Goal: Task Accomplishment & Management: Manage account settings

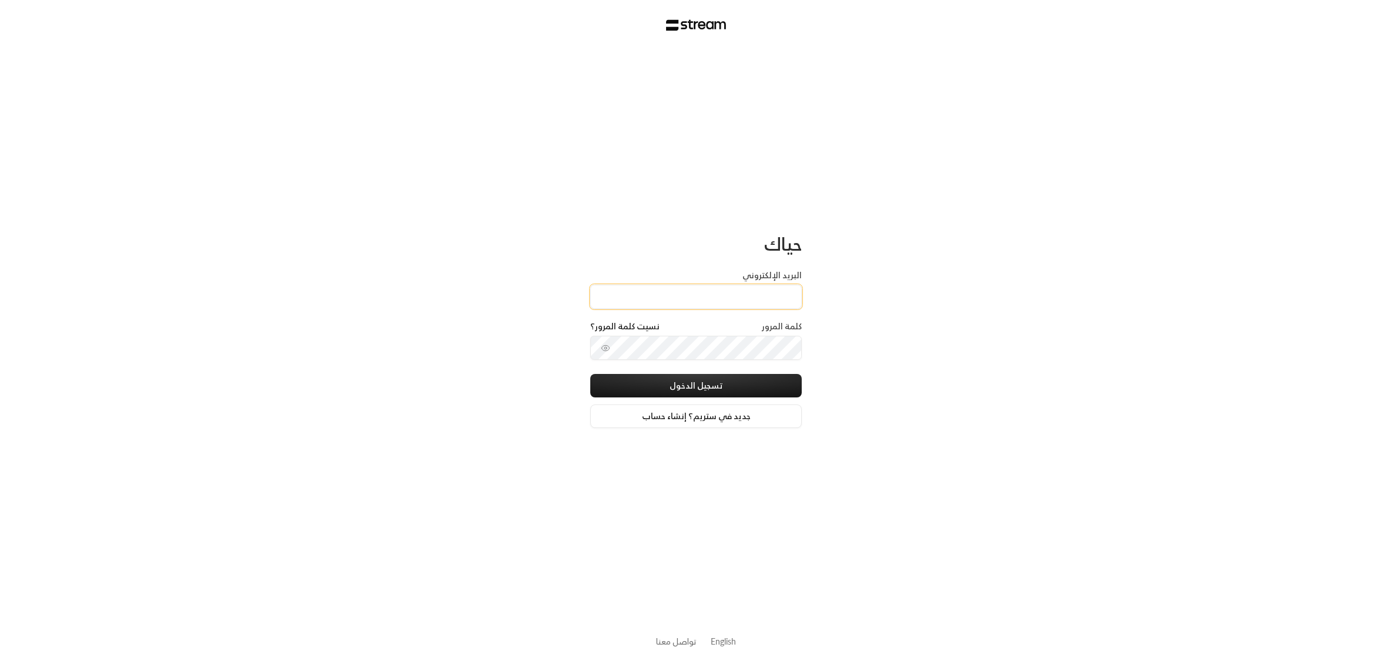
type input "[EMAIL_ADDRESS][DOMAIN_NAME]"
click at [643, 384] on button "تسجيل الدخول" at bounding box center [695, 385] width 211 height 23
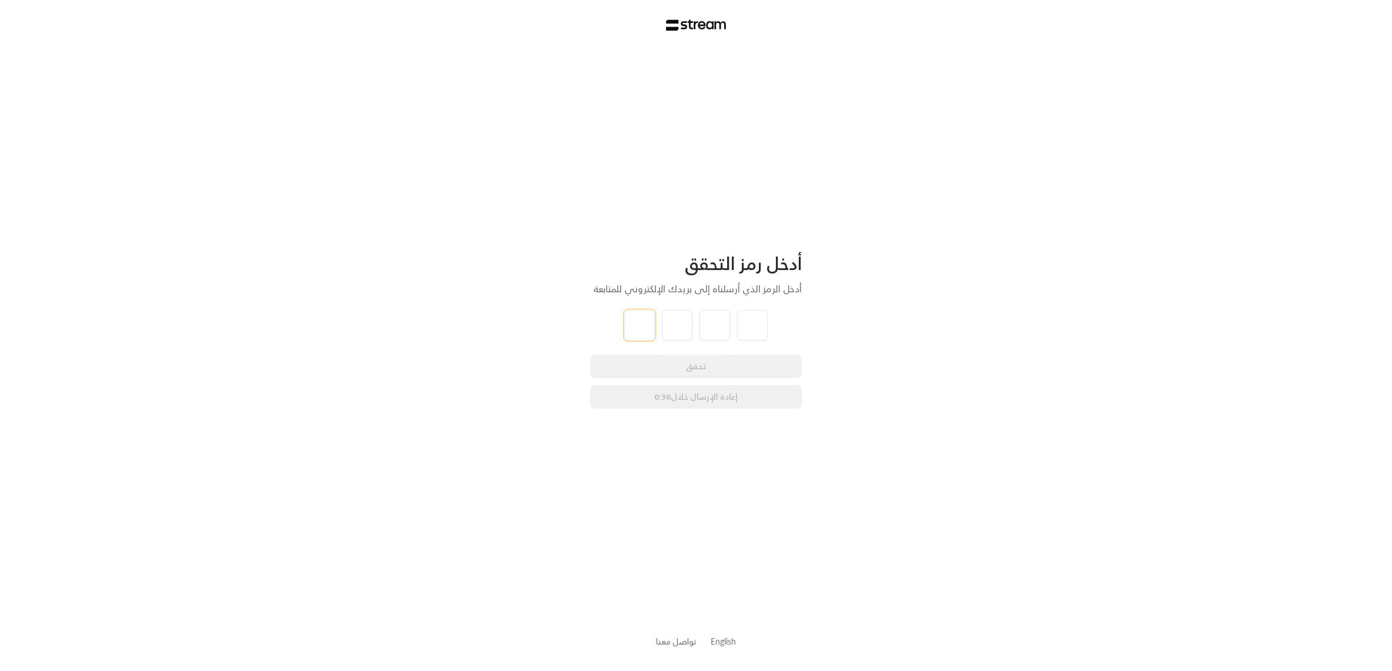
type input "5"
type input "8"
type input "9"
type input "3"
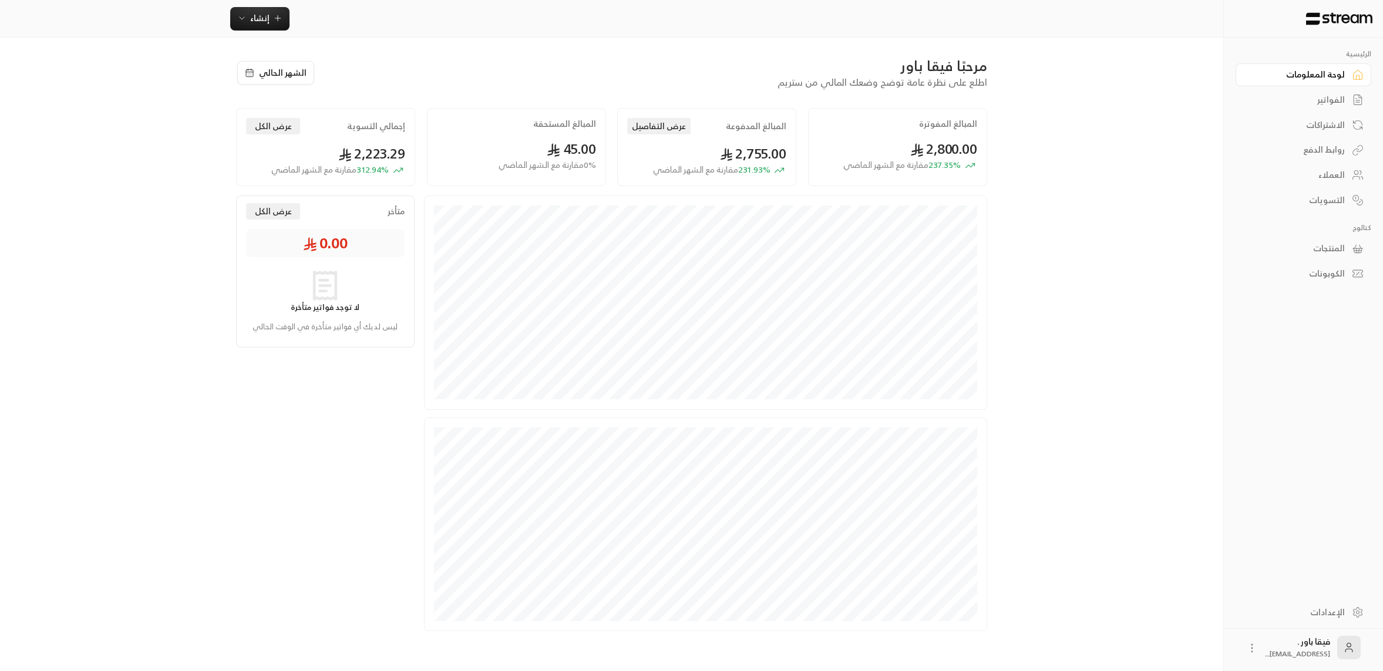
click at [1325, 181] on div "العملاء" at bounding box center [1298, 175] width 95 height 12
